Goal: Information Seeking & Learning: Get advice/opinions

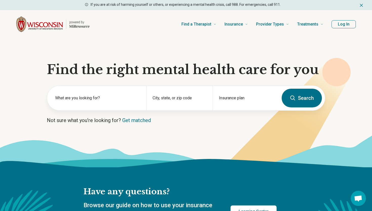
click at [24, 82] on section "Find the right mental health care for you What are you looking for? City, state…" at bounding box center [186, 102] width 372 height 129
click at [104, 97] on label "What are you looking for?" at bounding box center [97, 98] width 85 height 6
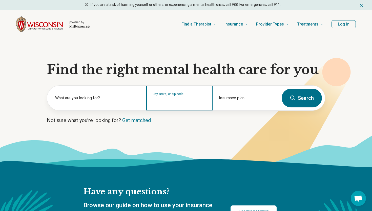
click at [178, 100] on input "City, state, or zip code" at bounding box center [180, 101] width 54 height 6
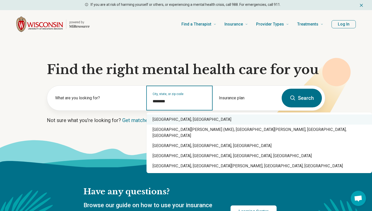
click at [193, 120] on div "Milwaukee, WI" at bounding box center [258, 120] width 225 height 10
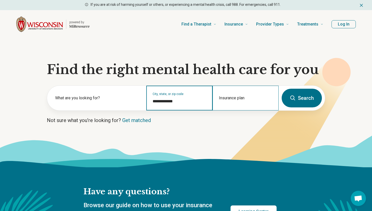
type input "**********"
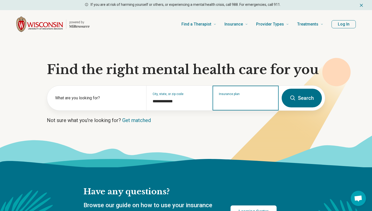
click at [237, 102] on input "Insurance plan" at bounding box center [246, 101] width 54 height 6
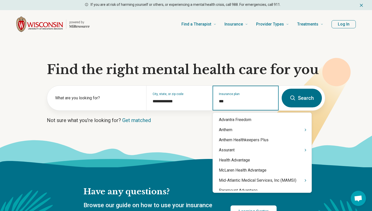
type input "****"
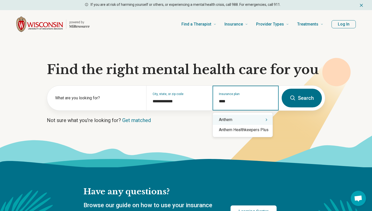
click at [266, 121] on icon "Suggestions" at bounding box center [266, 120] width 4 height 4
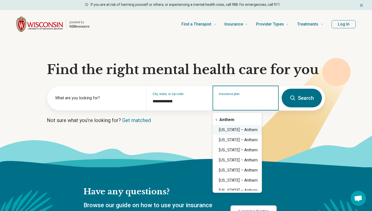
click at [251, 128] on div "Wisconsin – Anthem" at bounding box center [237, 130] width 49 height 10
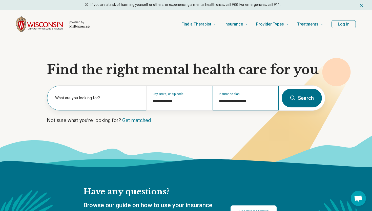
type input "**********"
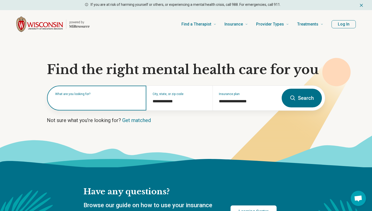
click at [107, 103] on input "text" at bounding box center [97, 101] width 85 height 6
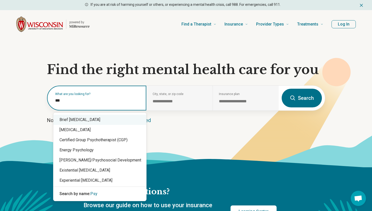
scroll to position [17, 0]
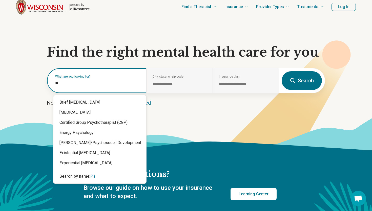
type input "*"
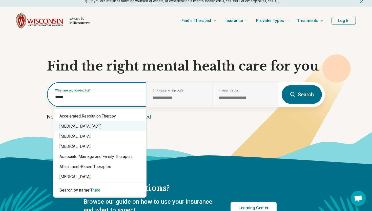
scroll to position [0, 0]
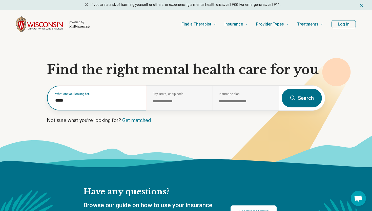
type input "******"
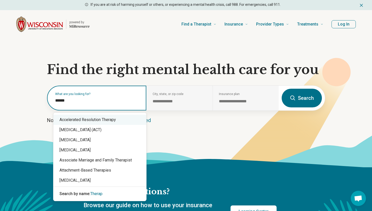
click at [91, 118] on div "Accelerated Resolution Therapy" at bounding box center [99, 120] width 93 height 10
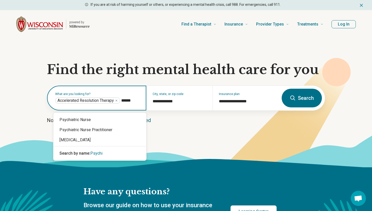
type input "*******"
click at [112, 138] on div "[MEDICAL_DATA]" at bounding box center [99, 140] width 93 height 10
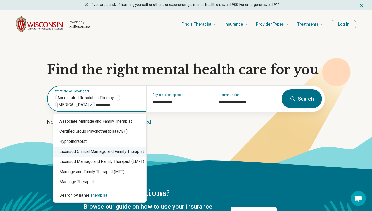
type input "*********"
click at [306, 103] on button "Search" at bounding box center [302, 99] width 40 height 19
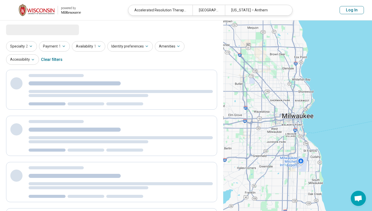
select select "***"
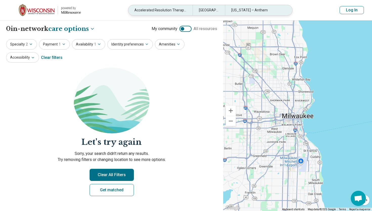
click at [151, 11] on div "Accelerated Resolution Therapy, Psychiatrist" at bounding box center [160, 10] width 64 height 10
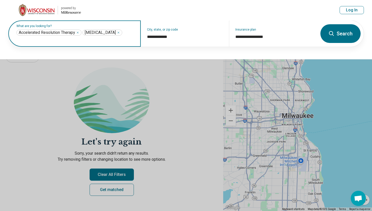
click at [78, 34] on icon "Remove" at bounding box center [77, 32] width 3 height 3
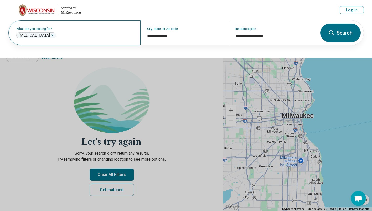
click at [350, 32] on button "Search" at bounding box center [340, 33] width 40 height 19
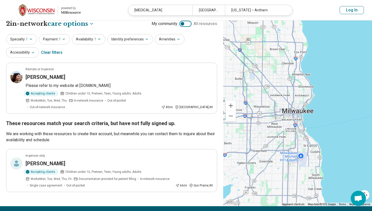
scroll to position [5, 0]
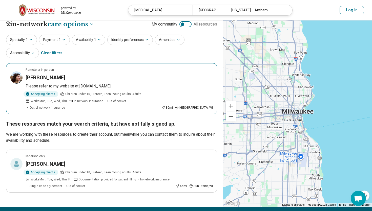
click at [128, 73] on article "Remote or In-person Cynthia La Morgese Please refer to my website at www.cynthi…" at bounding box center [111, 88] width 211 height 51
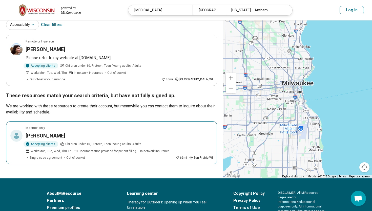
scroll to position [0, 0]
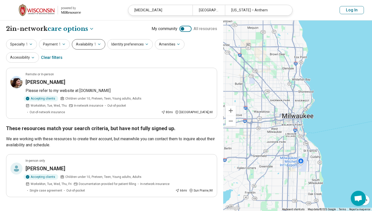
click at [97, 41] on button "Availability 1" at bounding box center [88, 44] width 33 height 10
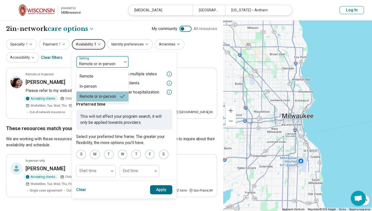
click at [110, 59] on div "Remote or in-person" at bounding box center [99, 61] width 46 height 11
click at [106, 77] on div "Remote" at bounding box center [102, 76] width 52 height 10
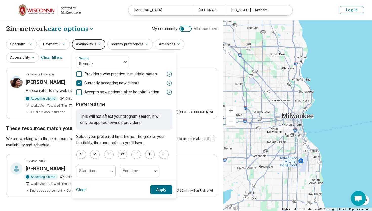
click at [160, 190] on button "Apply" at bounding box center [161, 189] width 23 height 9
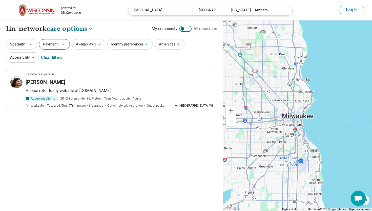
click at [53, 45] on button "Payment 1" at bounding box center [54, 44] width 31 height 10
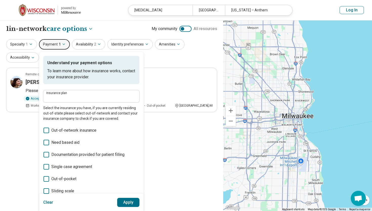
type input "**********"
click at [31, 44] on icon "button" at bounding box center [31, 44] width 4 height 4
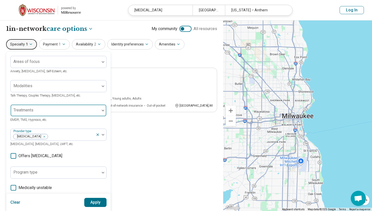
click at [46, 114] on div at bounding box center [55, 112] width 85 height 7
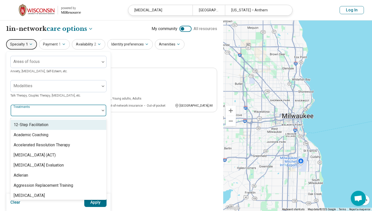
click at [46, 114] on div at bounding box center [55, 112] width 85 height 7
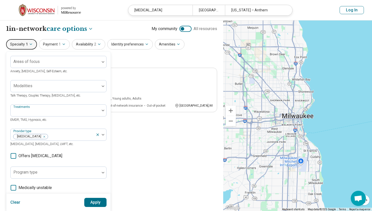
click at [121, 55] on div "Specialty 1 Areas of focus Anxiety, Depression, Self-Esteem, etc. Modalities Ta…" at bounding box center [111, 51] width 211 height 25
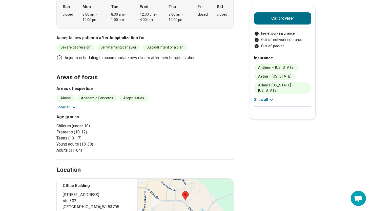
scroll to position [122, 0]
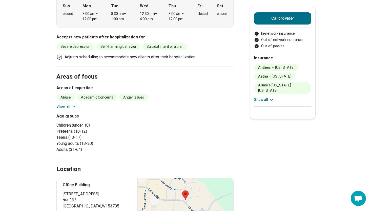
click at [75, 106] on icon at bounding box center [73, 106] width 5 height 5
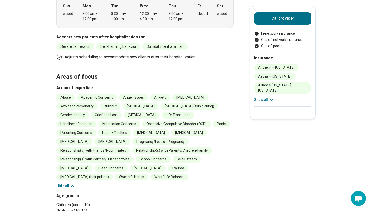
click at [60, 184] on button "Hide all" at bounding box center [65, 186] width 19 height 5
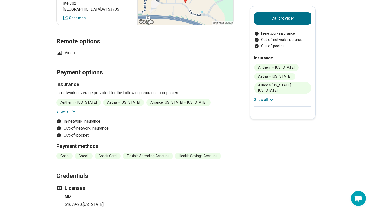
scroll to position [328, 0]
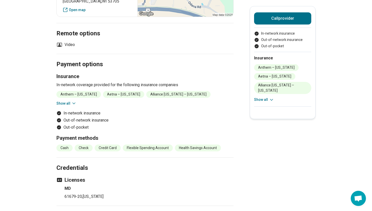
click at [65, 103] on button "Show all" at bounding box center [66, 103] width 20 height 5
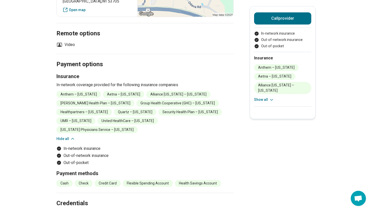
click at [70, 136] on icon at bounding box center [72, 138] width 5 height 5
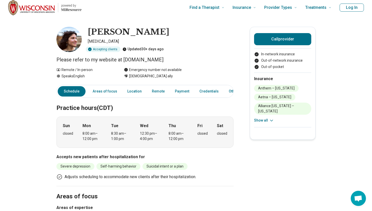
scroll to position [0, 0]
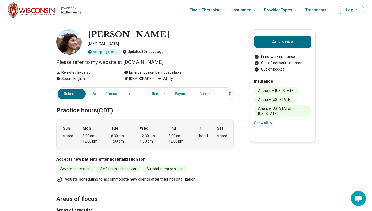
click at [75, 95] on link "Schedule" at bounding box center [72, 94] width 28 height 10
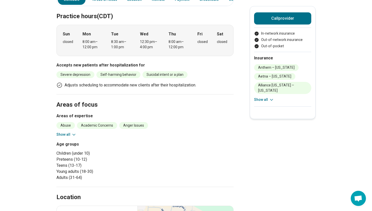
scroll to position [43, 0]
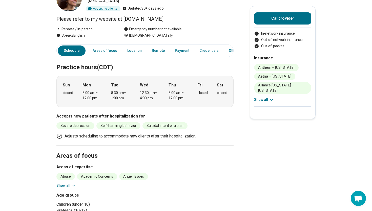
click at [73, 50] on link "Schedule" at bounding box center [72, 51] width 28 height 10
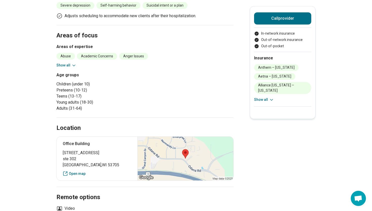
scroll to position [0, 0]
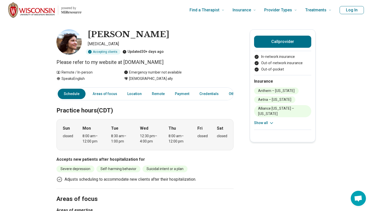
click at [73, 95] on link "Schedule" at bounding box center [72, 94] width 28 height 10
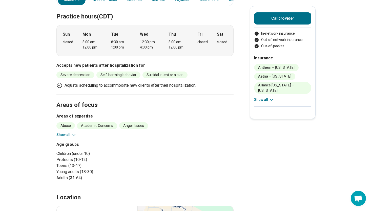
scroll to position [94, 0]
click at [74, 88] on p "Adjusts scheduling to accommodate new clients after their hospitalization." at bounding box center [131, 85] width 132 height 6
click at [59, 86] on icon at bounding box center [59, 85] width 6 height 6
click at [91, 42] on div "8:00 am – 12:00 pm" at bounding box center [91, 44] width 19 height 11
click at [90, 33] on strong "Mon" at bounding box center [86, 34] width 8 height 6
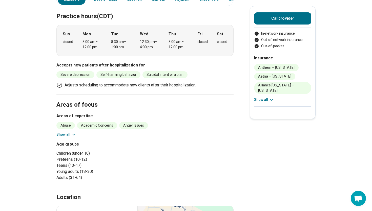
click at [210, 38] on div "Sun closed Mon 8:00 am – 12:00 pm Tue 8:30 am – 1:00 pm Wed 12:30 pm – 4:00 pm …" at bounding box center [144, 40] width 177 height 31
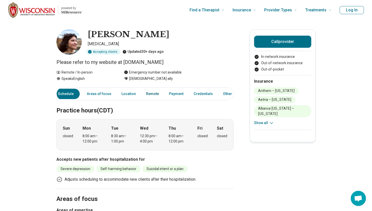
scroll to position [0, 0]
